Goal: Complete application form: Complete application form

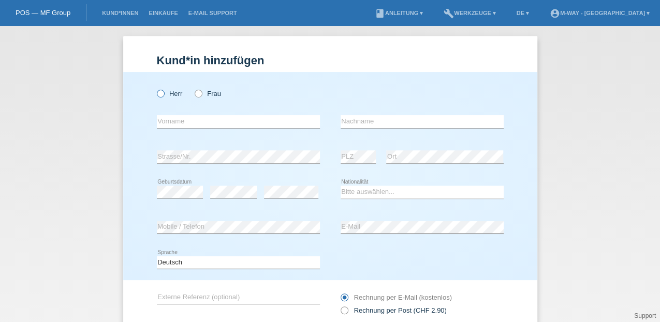
click at [155, 88] on icon at bounding box center [155, 88] width 0 height 0
click at [160, 93] on input "Herr" at bounding box center [160, 93] width 7 height 7
radio input "true"
click at [165, 126] on input "text" at bounding box center [238, 121] width 163 height 13
click at [290, 120] on input "[PERSON_NAME]" at bounding box center [238, 121] width 163 height 13
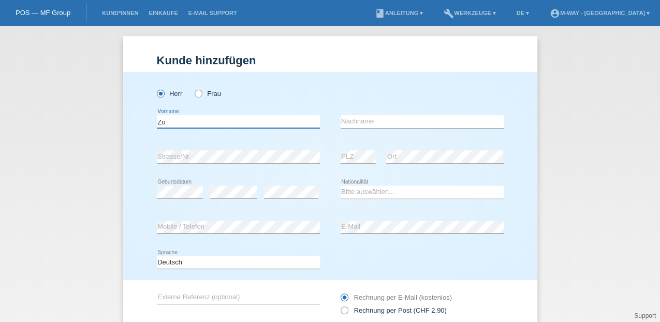
type input "Z"
type input "[PERSON_NAME]"
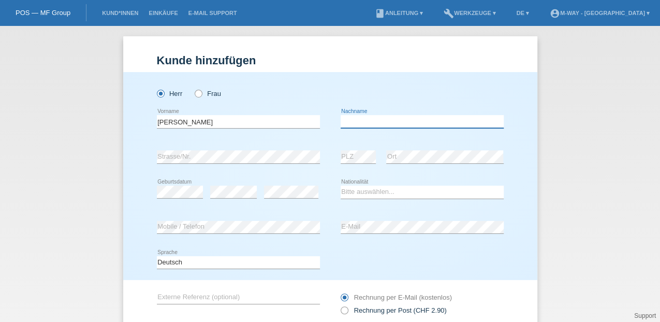
click at [363, 121] on input "text" at bounding box center [422, 121] width 163 height 13
type input "Sljivic"
click at [270, 165] on div "error Strasse/Nr." at bounding box center [238, 156] width 163 height 35
click at [301, 184] on div "error" at bounding box center [291, 192] width 54 height 35
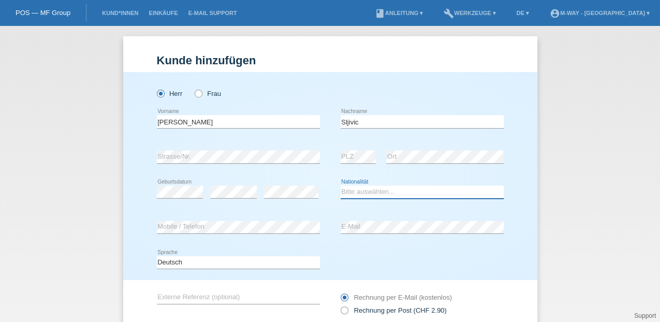
click at [358, 194] on select "Bitte auswählen... Schweiz Deutschland Liechtenstein Österreich ------------ Af…" at bounding box center [422, 191] width 163 height 12
select select "CH"
click at [341, 185] on select "Bitte auswählen... Schweiz Deutschland Liechtenstein Österreich ------------ Af…" at bounding box center [422, 191] width 163 height 12
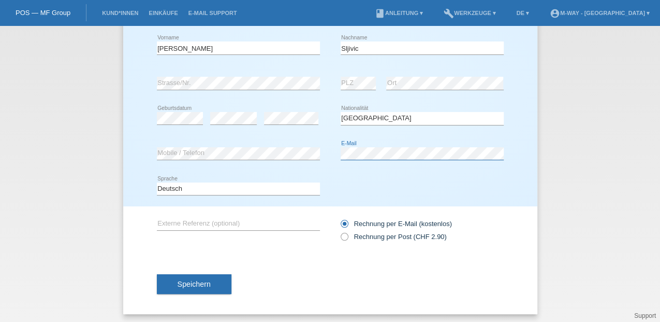
scroll to position [76, 0]
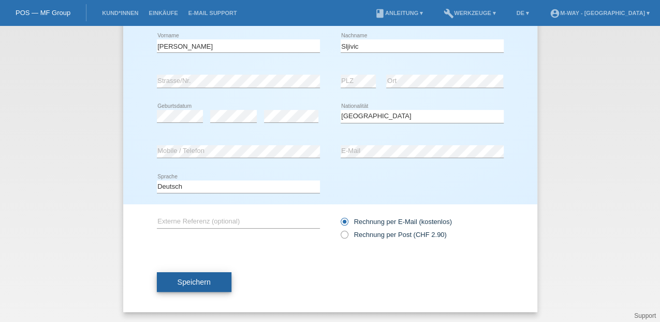
click at [184, 282] on span "Speichern" at bounding box center [194, 282] width 33 height 8
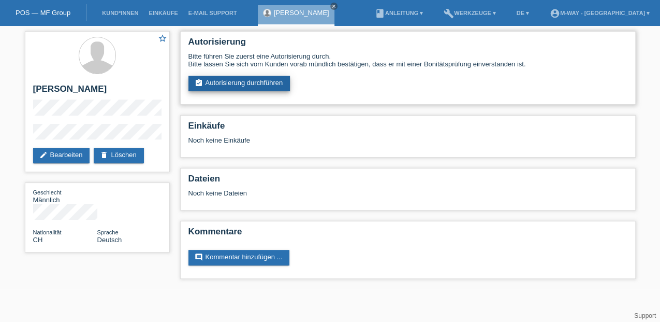
click at [219, 84] on link "assignment_turned_in Autorisierung durchführen" at bounding box center [240, 84] width 102 height 16
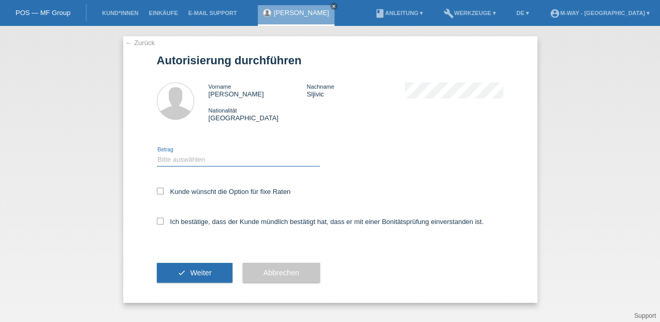
click at [167, 160] on select "Bitte auswählen CHF 1.00 - CHF 499.00 CHF 500.00 - CHF 1'999.00 CHF 2'000.00 - …" at bounding box center [238, 159] width 163 height 12
select select "3"
click at [157, 153] on select "Bitte auswählen CHF 1.00 - CHF 499.00 CHF 500.00 - CHF 1'999.00 CHF 2'000.00 - …" at bounding box center [238, 159] width 163 height 12
click at [161, 191] on icon at bounding box center [160, 190] width 7 height 7
click at [161, 191] on input "Kunde wünscht die Option für fixe Raten" at bounding box center [160, 190] width 7 height 7
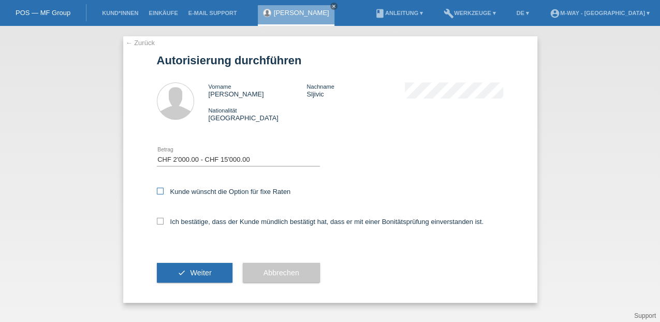
checkbox input "true"
drag, startPoint x: 158, startPoint y: 222, endPoint x: 155, endPoint y: 238, distance: 16.5
click at [158, 222] on icon at bounding box center [160, 221] width 7 height 7
click at [158, 222] on input "Ich bestätige, dass der Kunde mündlich bestätigt hat, dass er mit einer Bonität…" at bounding box center [160, 221] width 7 height 7
checkbox input "true"
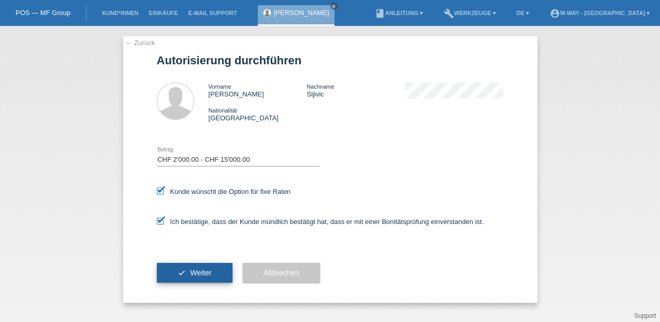
click at [170, 267] on button "check Weiter" at bounding box center [195, 273] width 76 height 20
